Goal: Transaction & Acquisition: Subscribe to service/newsletter

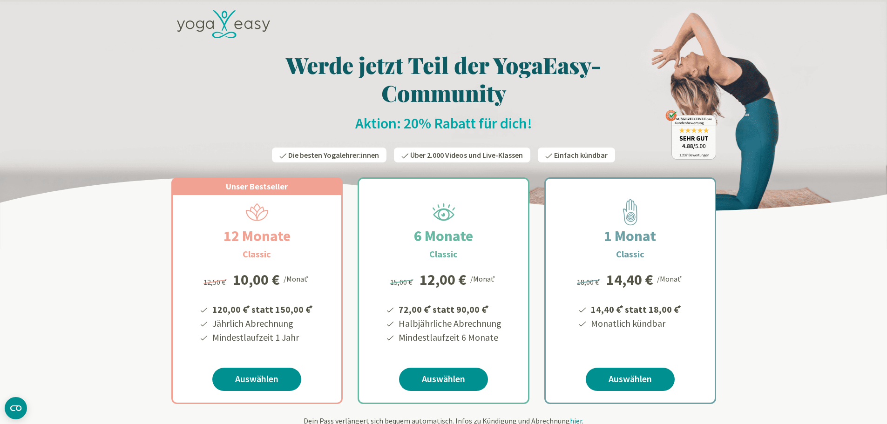
click at [215, 20] on icon at bounding box center [223, 24] width 93 height 28
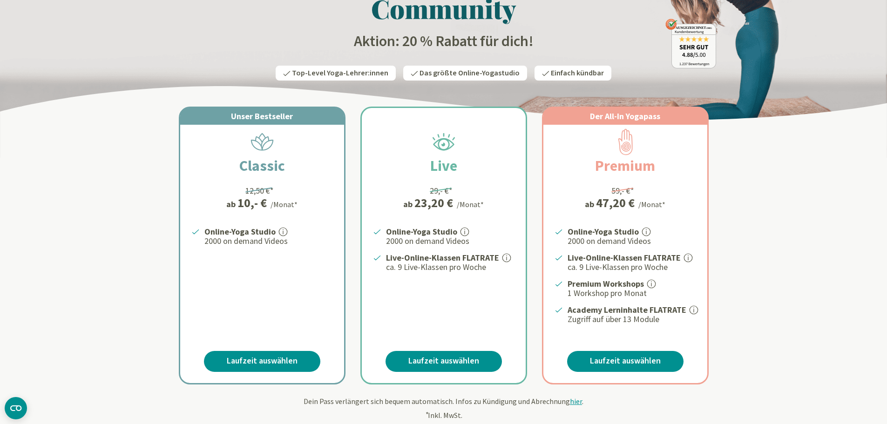
scroll to position [93, 0]
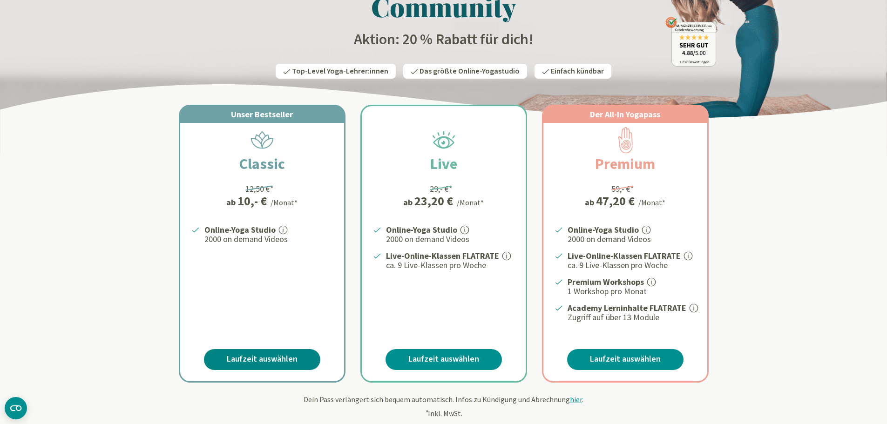
click at [254, 352] on link "Laufzeit auswählen" at bounding box center [262, 359] width 116 height 21
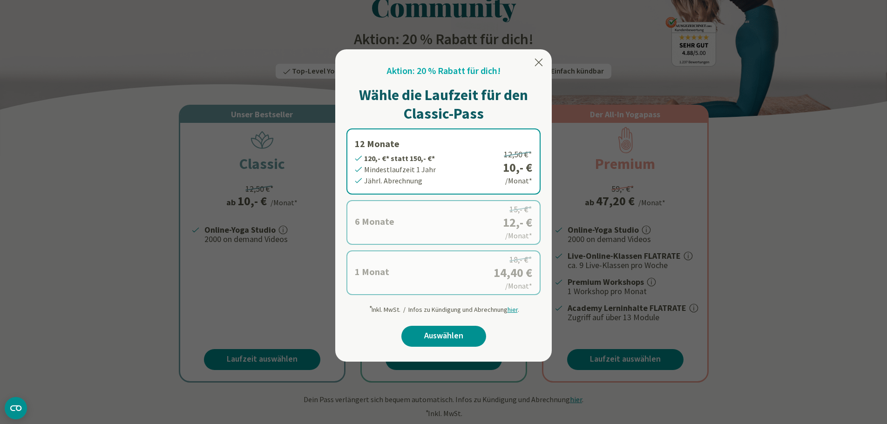
click at [404, 213] on label "6 Monate 72,- €* statt 90,- €* Mindestlaufzeit 6 Monate [GEOGRAPHIC_DATA]. Abre…" at bounding box center [443, 222] width 194 height 45
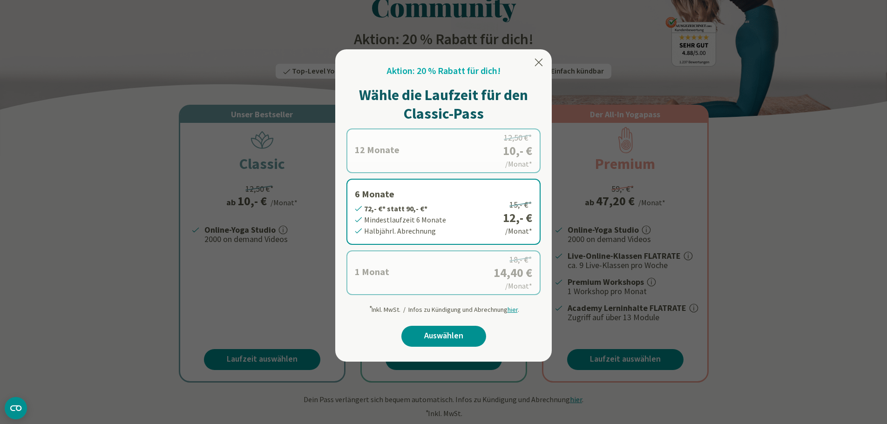
click at [396, 288] on label "1 Monat 14,40 €* statt 18,- €* Mindestlaufzeit 1 Monat Monatl. Abrechnung 18,- …" at bounding box center [443, 272] width 194 height 45
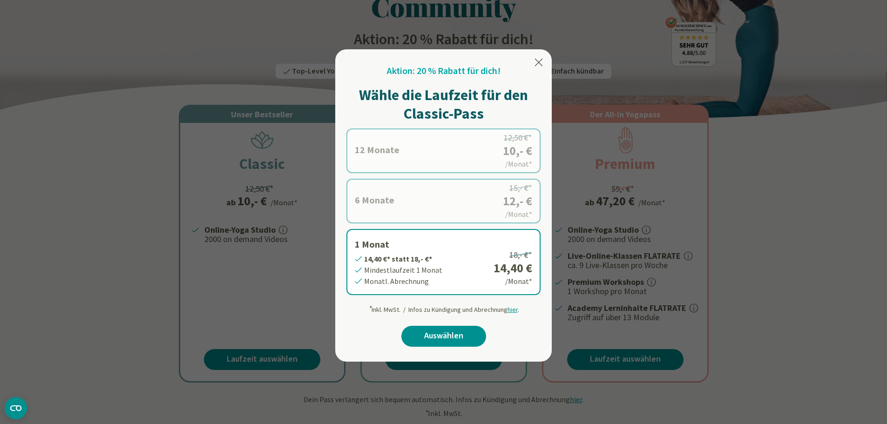
click at [535, 64] on icon at bounding box center [538, 62] width 11 height 11
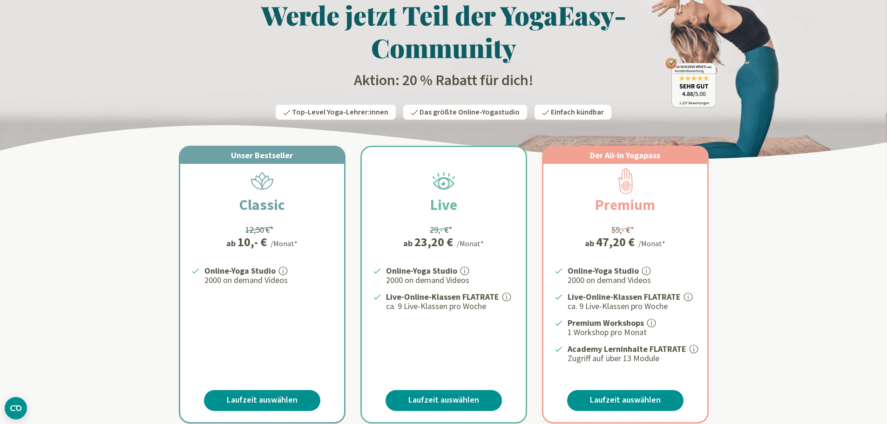
scroll to position [0, 0]
